Goal: Navigation & Orientation: Find specific page/section

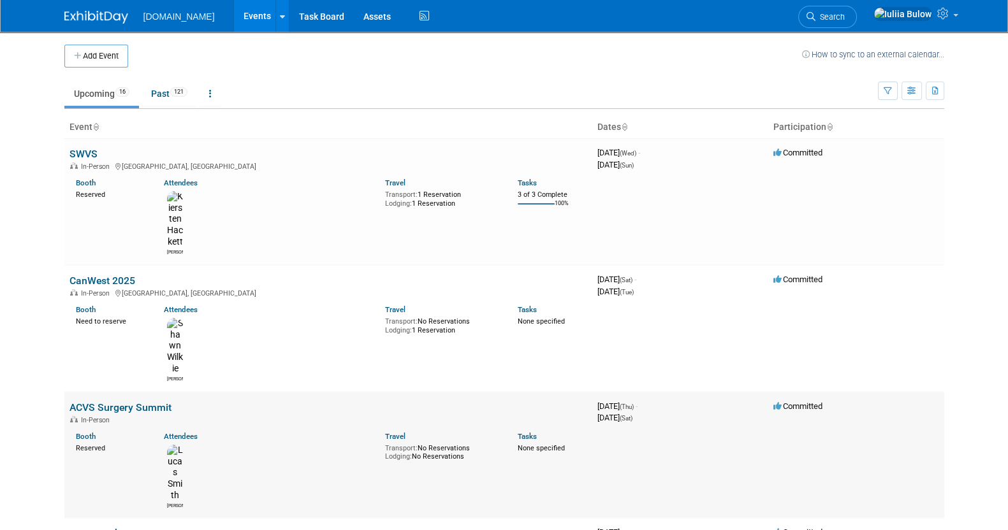
click at [131, 401] on link "ACVS Surgery Summit" at bounding box center [120, 407] width 102 height 12
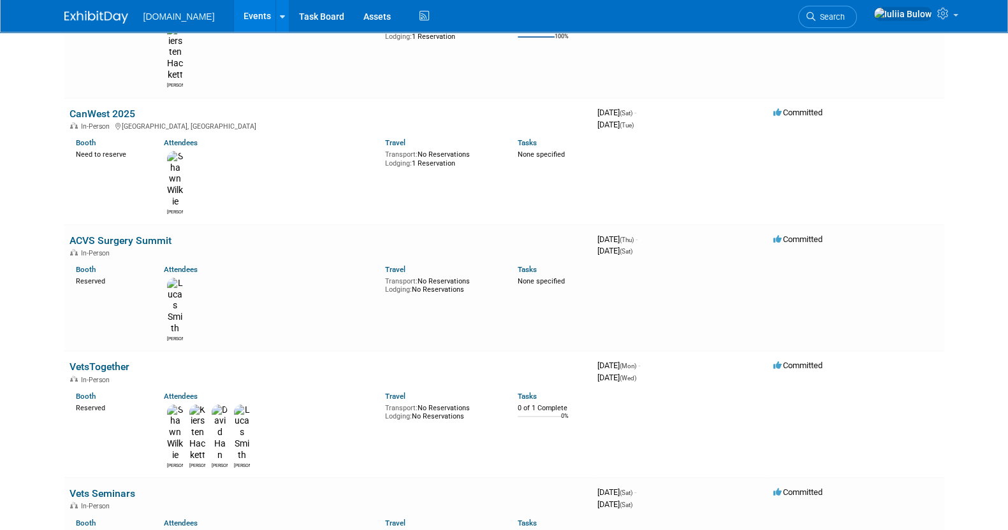
scroll to position [199, 0]
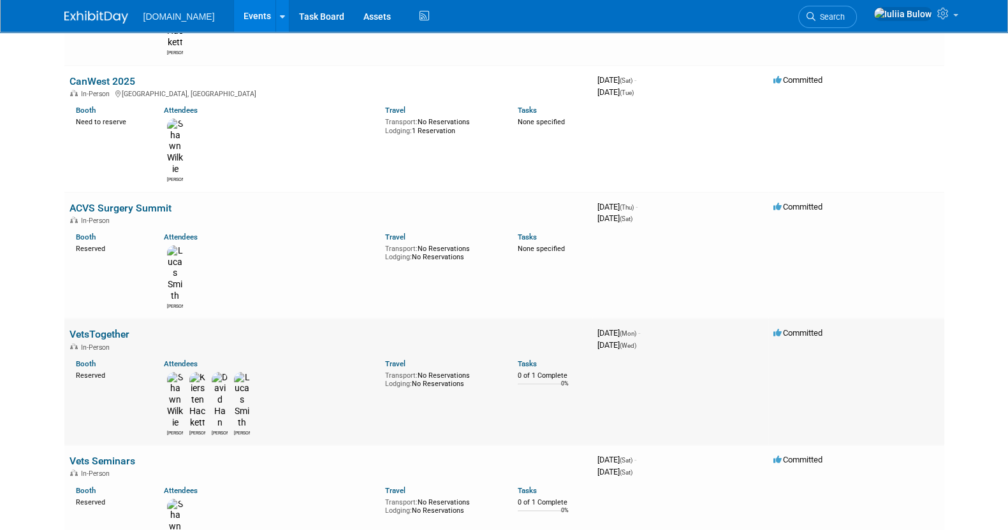
click at [106, 328] on link "VetsTogether" at bounding box center [99, 334] width 60 height 12
click at [115, 202] on link "ACVS Surgery Summit" at bounding box center [120, 208] width 102 height 12
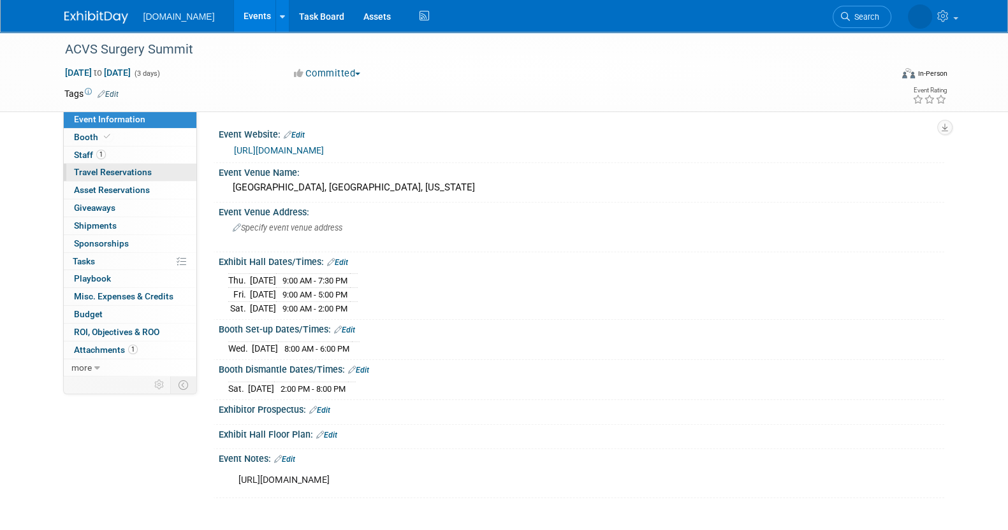
click at [89, 170] on span "Travel Reservations 0" at bounding box center [113, 172] width 78 height 10
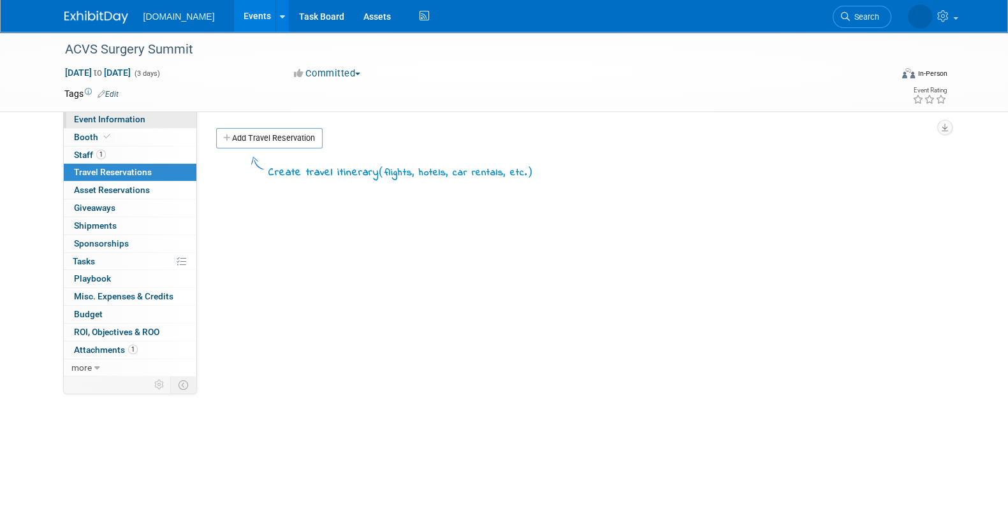
click at [93, 120] on span "Event Information" at bounding box center [109, 119] width 71 height 10
